Goal: Navigation & Orientation: Find specific page/section

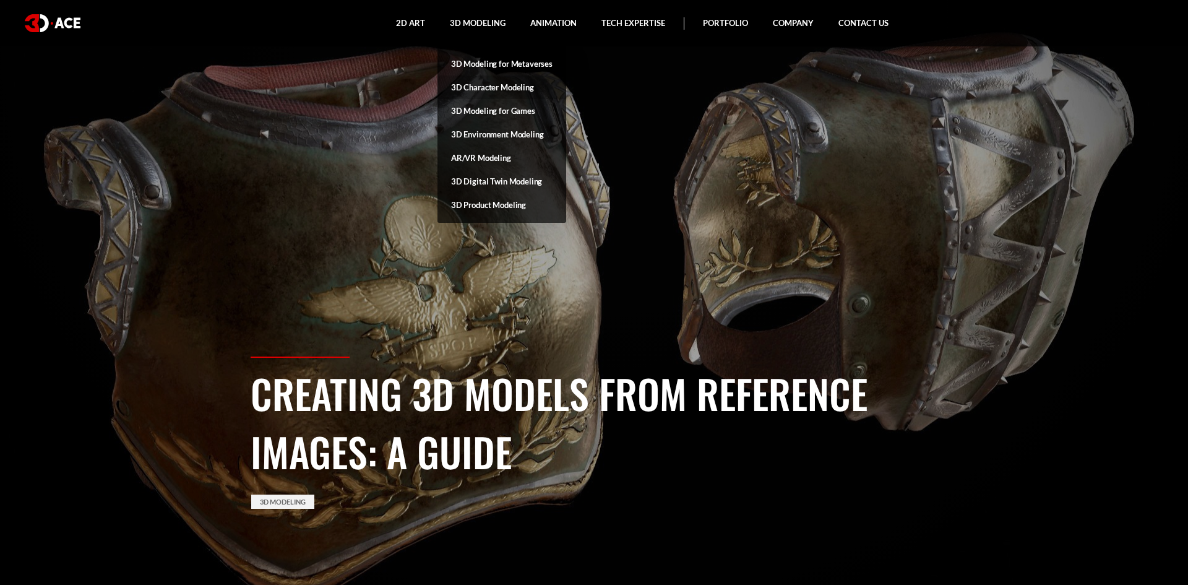
click at [490, 86] on link "3D Character Modeling" at bounding box center [501, 87] width 129 height 24
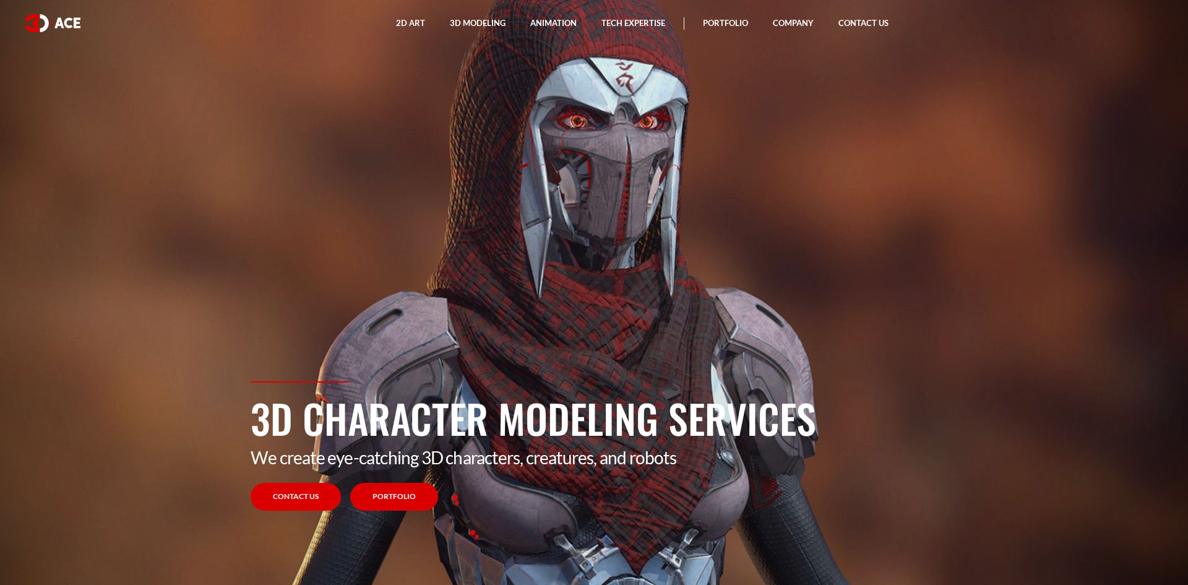
click at [400, 490] on link "Portfolio" at bounding box center [394, 497] width 88 height 28
